Goal: Use online tool/utility: Utilize a website feature to perform a specific function

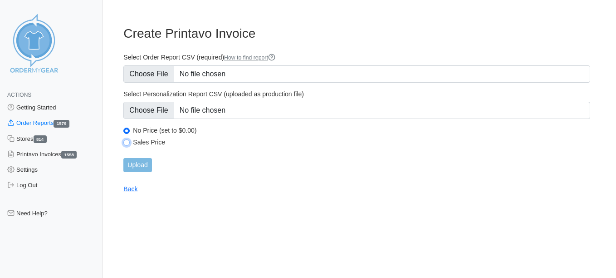
click at [126, 143] on input "Sales Price" at bounding box center [126, 142] width 6 height 6
radio input "true"
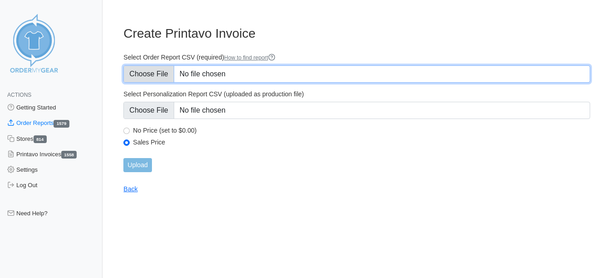
click at [157, 71] on input "Select Order Report CSV (required) How to find report" at bounding box center [356, 73] width 467 height 17
type input "C:\fakepath\FWHXS_order_report.csv"
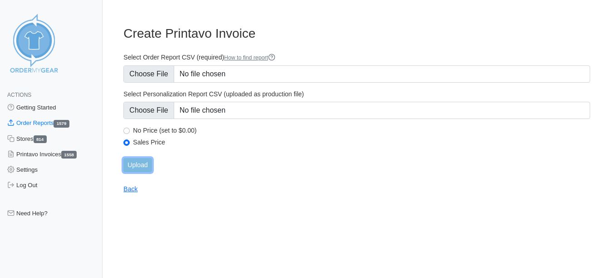
click at [139, 160] on input "Upload" at bounding box center [137, 165] width 28 height 14
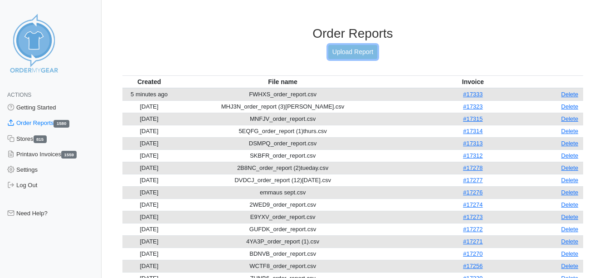
click at [355, 51] on link "Upload Report" at bounding box center [353, 52] width 49 height 14
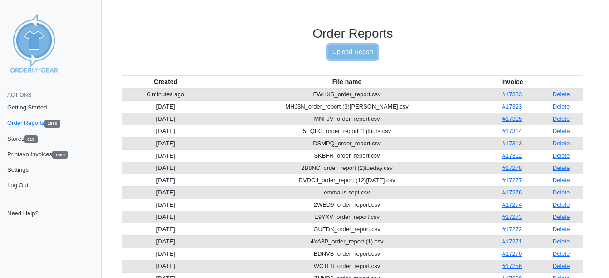
click at [357, 51] on link "Upload Report" at bounding box center [353, 52] width 49 height 14
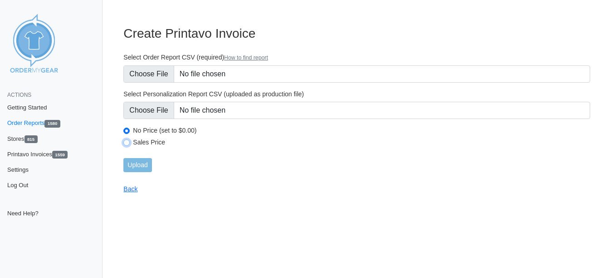
click at [125, 141] on input "Sales Price" at bounding box center [126, 142] width 6 height 6
radio input "true"
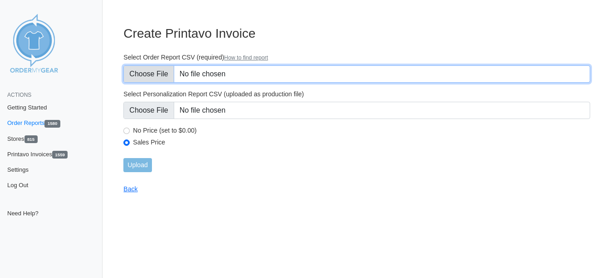
click at [142, 75] on input "Select Order Report CSV (required) How to find report" at bounding box center [356, 73] width 467 height 17
type input "C:\fakepath\K2WDB_order_report.csv"
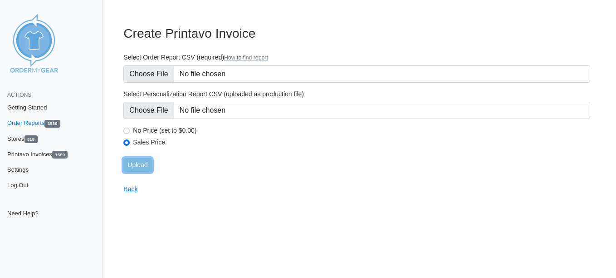
click at [139, 164] on input "Upload" at bounding box center [137, 165] width 28 height 14
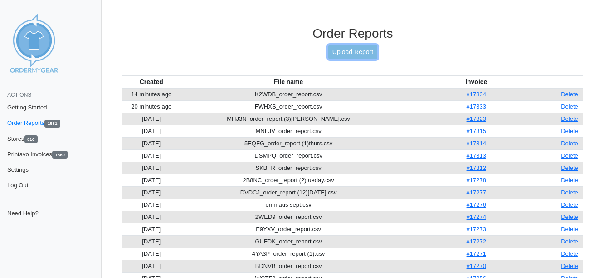
click at [345, 47] on link "Upload Report" at bounding box center [353, 52] width 49 height 14
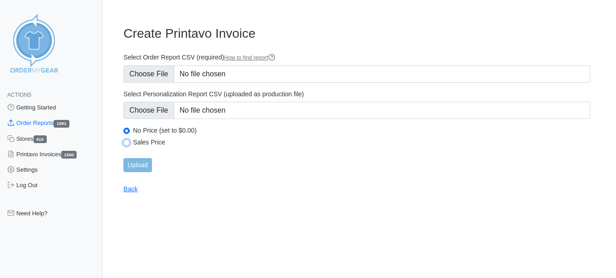
click at [126, 142] on input "Sales Price" at bounding box center [126, 142] width 6 height 6
radio input "true"
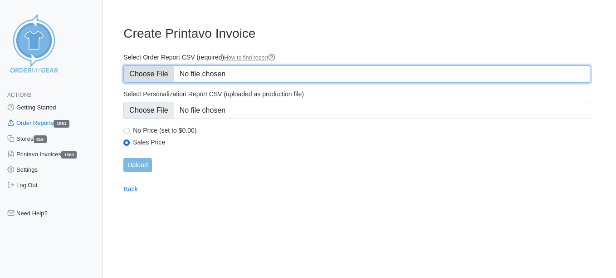
click at [145, 80] on input "Select Order Report CSV (required) How to find report" at bounding box center [356, 73] width 467 height 17
type input "C:\fakepath\DMC67_order_report.csv"
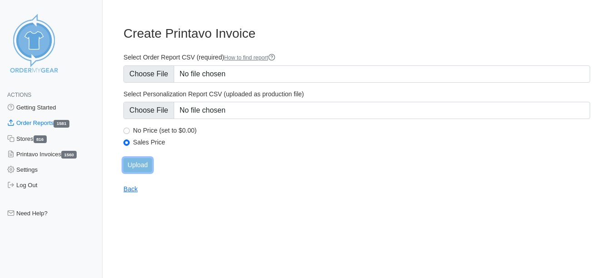
click at [136, 165] on input "Upload" at bounding box center [137, 165] width 28 height 14
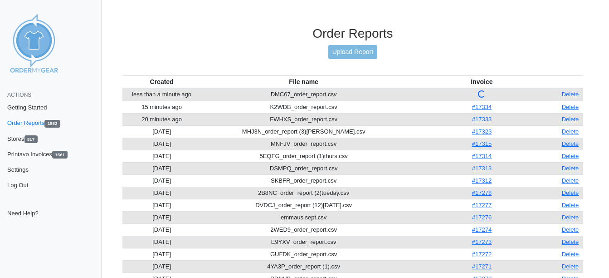
click at [191, 40] on h3 "Order Reports" at bounding box center [353, 33] width 461 height 15
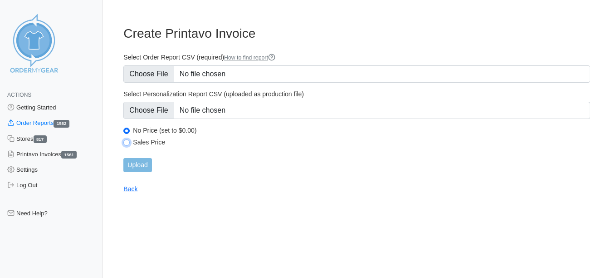
click at [124, 141] on input "Sales Price" at bounding box center [126, 142] width 6 height 6
radio input "true"
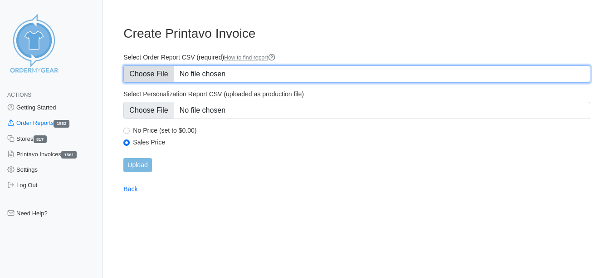
click at [139, 80] on input "Select Order Report CSV (required) How to find report" at bounding box center [356, 73] width 467 height 17
type input "C:\fakepath\KG3AD_order_report.csv"
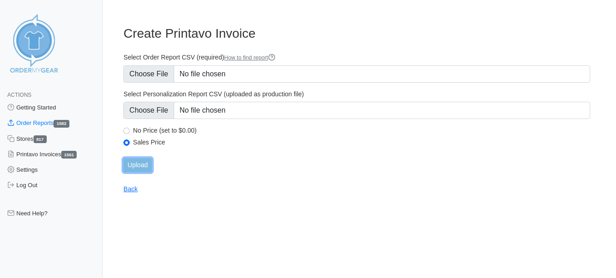
click at [134, 158] on input "Upload" at bounding box center [137, 165] width 28 height 14
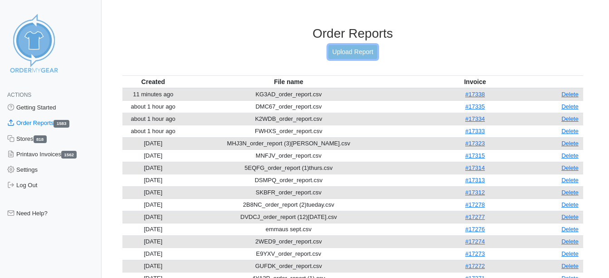
click at [346, 54] on link "Upload Report" at bounding box center [353, 52] width 49 height 14
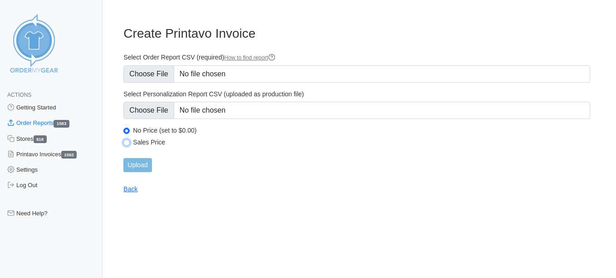
click at [128, 140] on input "Sales Price" at bounding box center [126, 142] width 6 height 6
radio input "true"
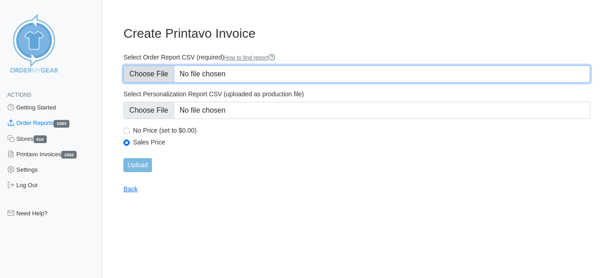
click at [142, 71] on input "Select Order Report CSV (required) How to find report" at bounding box center [356, 73] width 467 height 17
type input "C:\fakepath\DVDCJ_order_report (13)monday.csv"
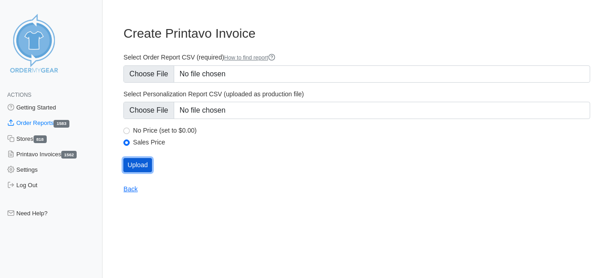
click at [147, 166] on input "Upload" at bounding box center [137, 165] width 28 height 14
